Goal: Navigation & Orientation: Find specific page/section

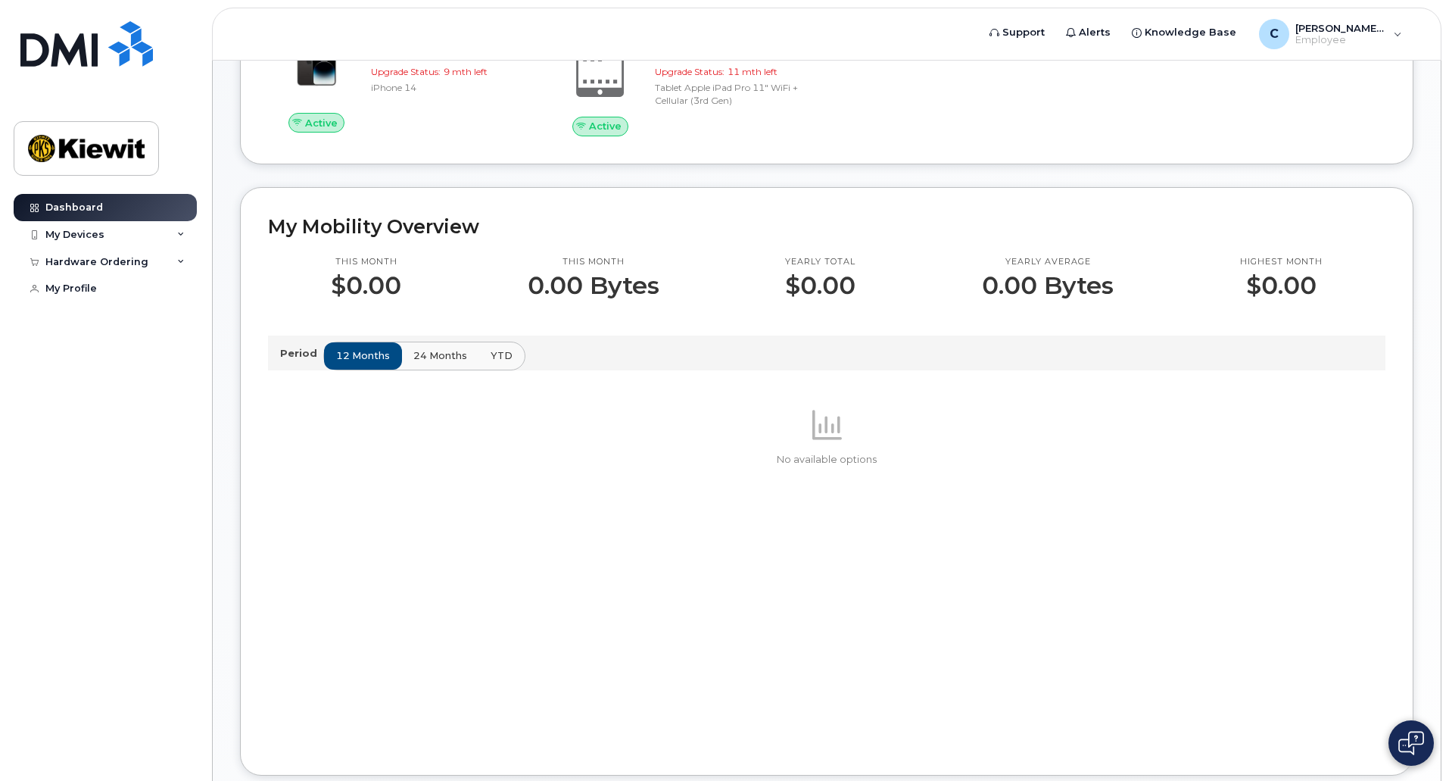
scroll to position [379, 0]
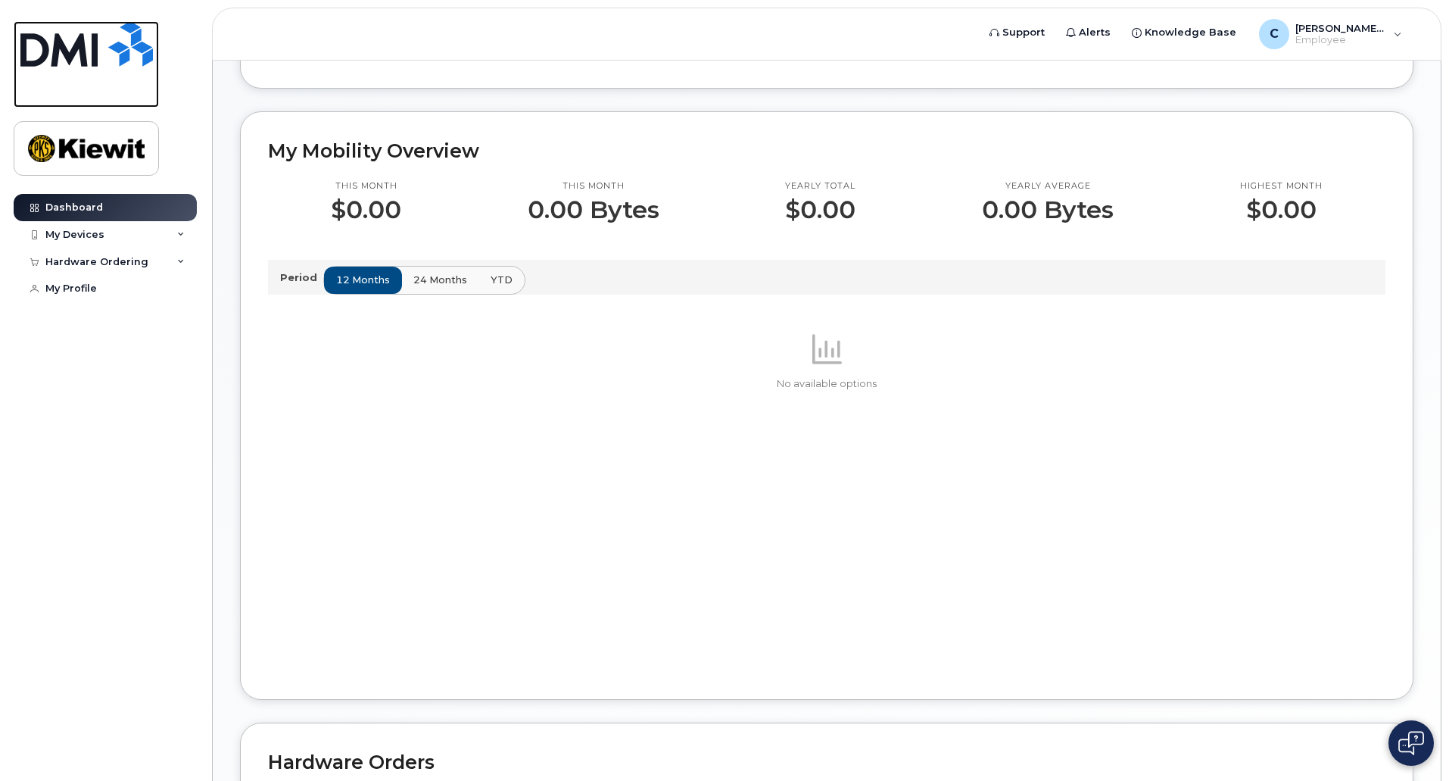
click at [80, 31] on img at bounding box center [86, 43] width 132 height 45
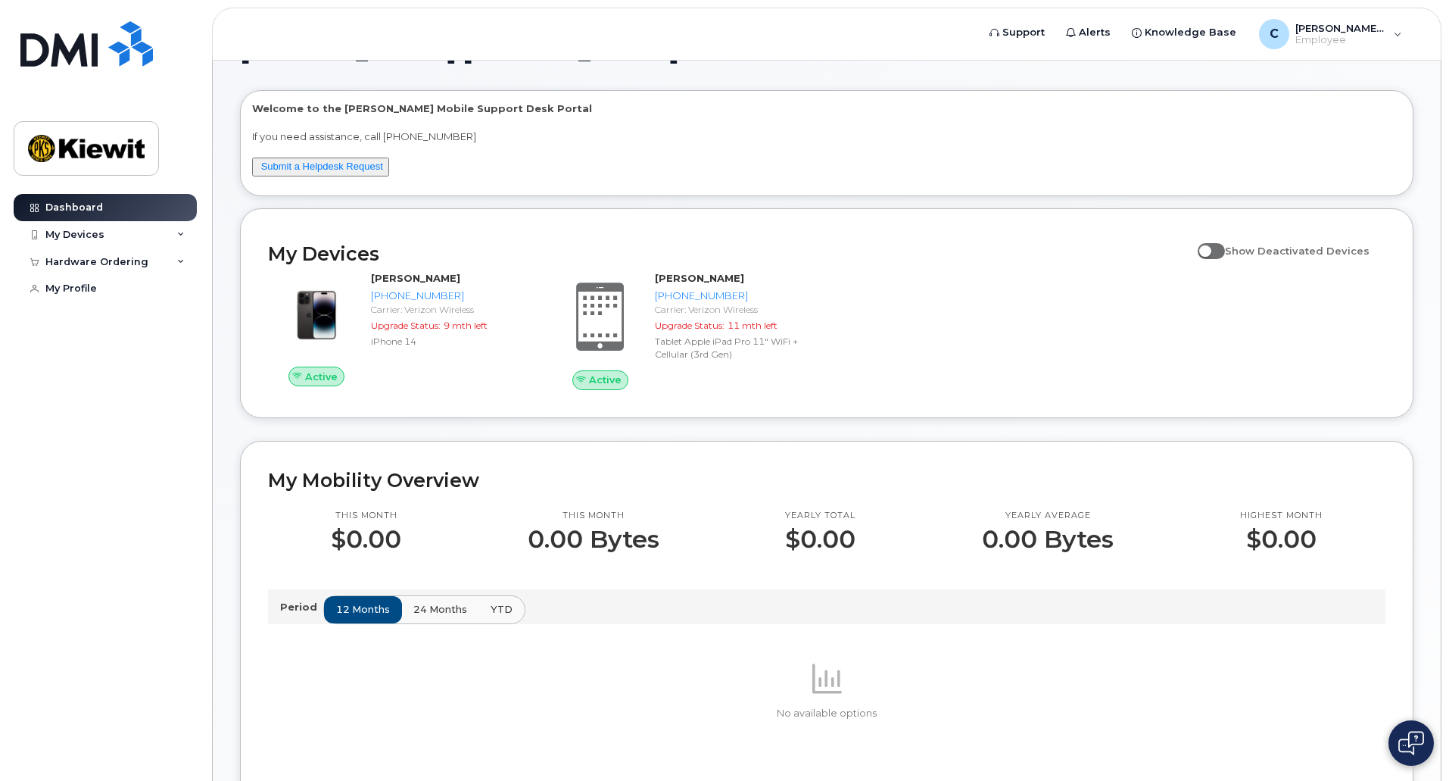
scroll to position [76, 0]
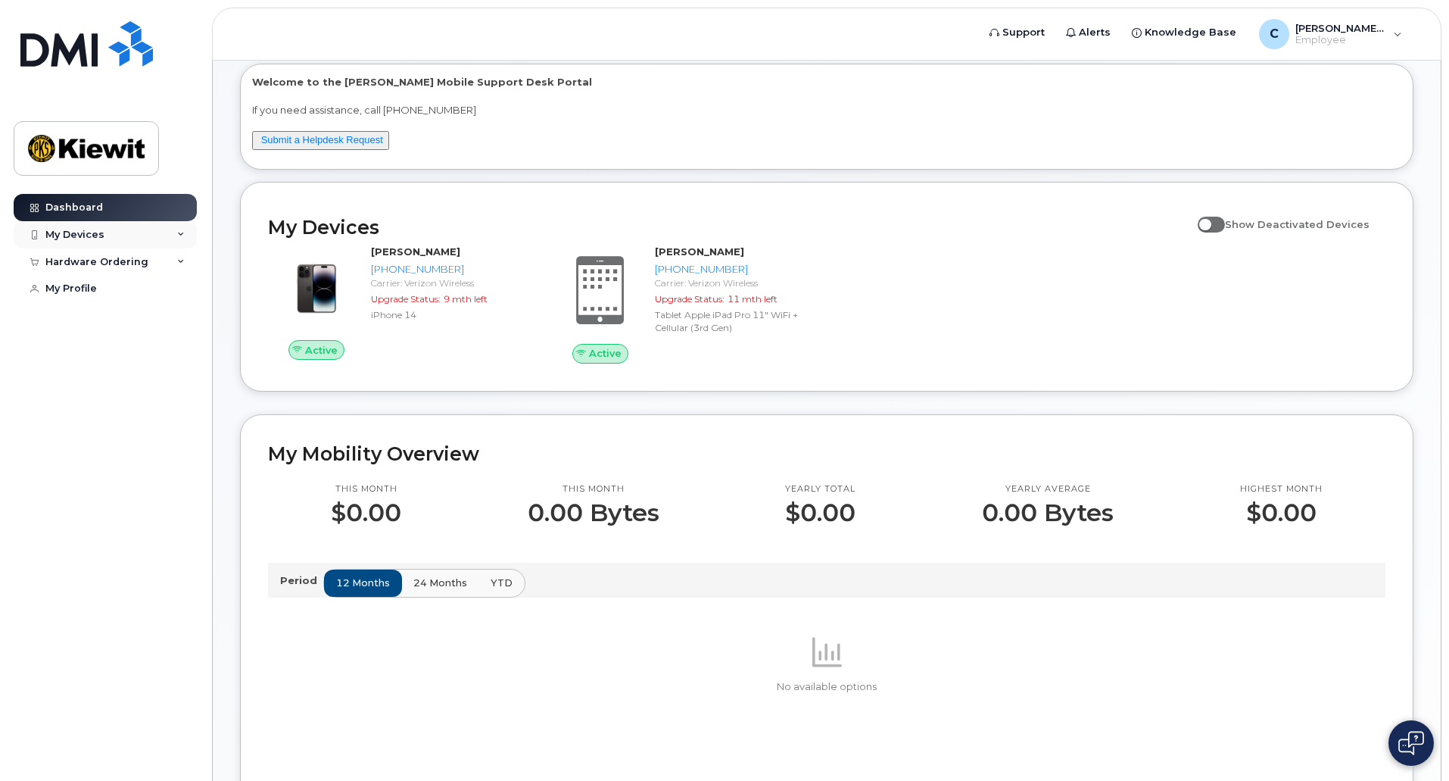
click at [64, 234] on div "My Devices" at bounding box center [74, 235] width 59 height 12
click at [67, 285] on div "My Profile" at bounding box center [70, 288] width 51 height 12
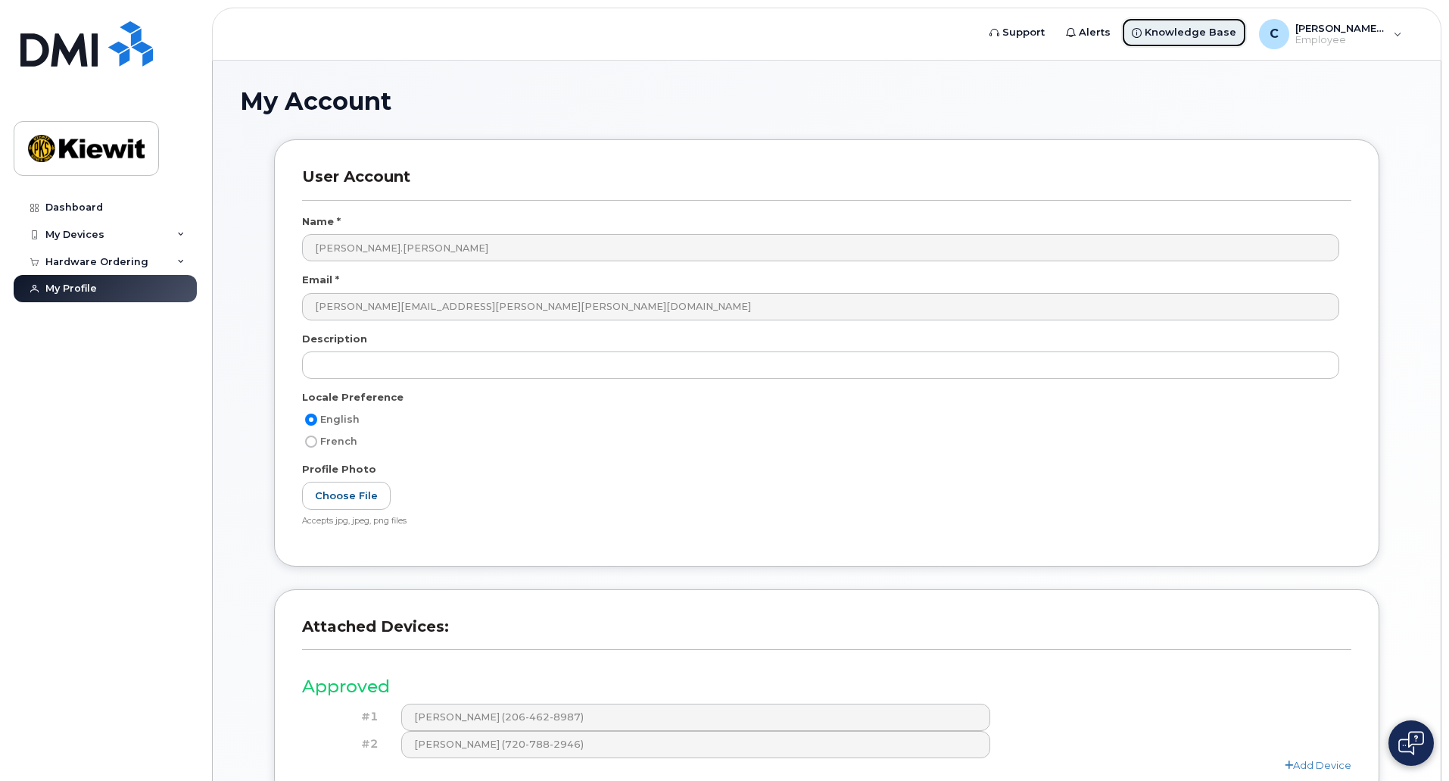
click at [1208, 36] on span "Knowledge Base" at bounding box center [1191, 32] width 92 height 15
